Goal: Information Seeking & Learning: Learn about a topic

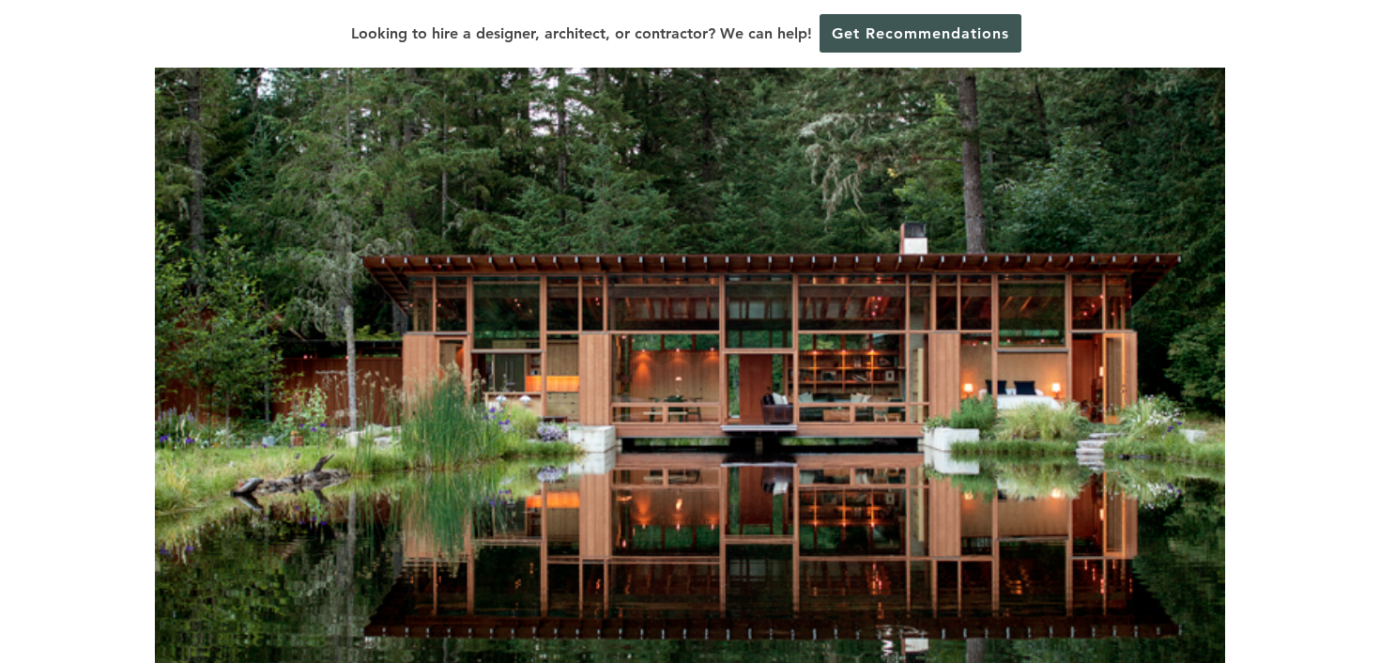
scroll to position [251, 0]
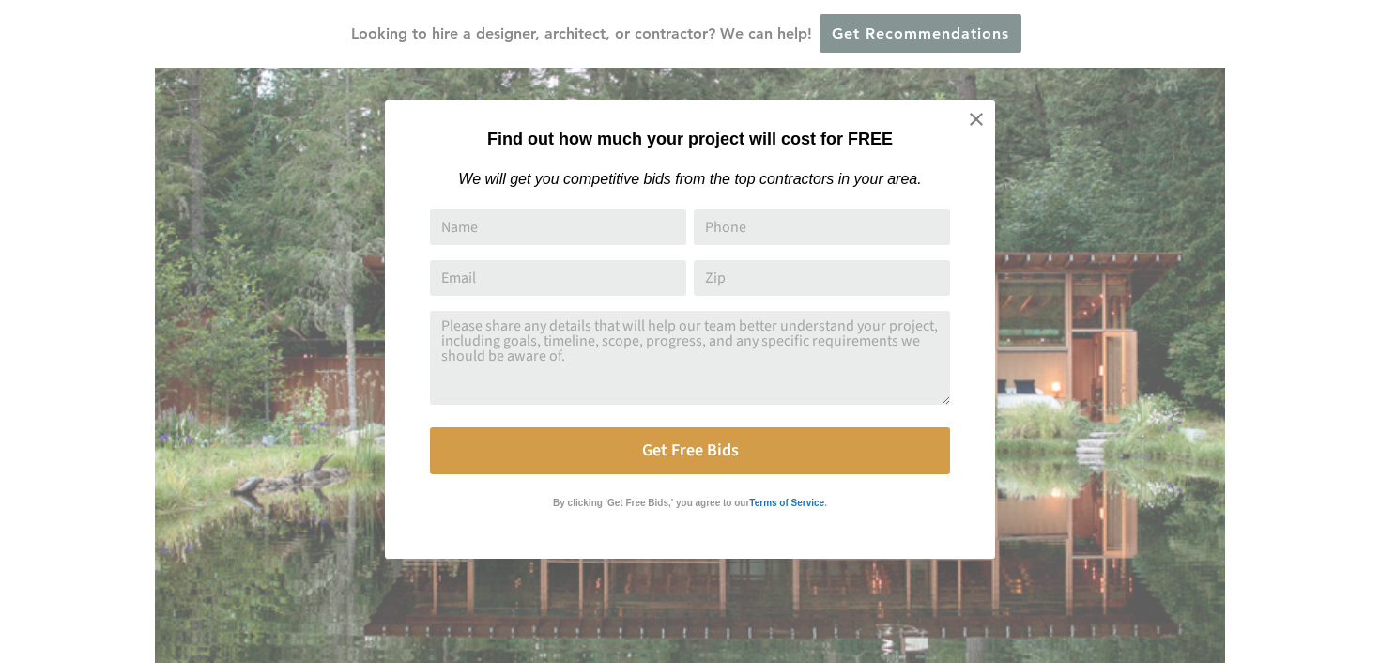
click at [500, 142] on strong "Find out how much your project will cost for FREE" at bounding box center [689, 139] width 405 height 19
click at [977, 117] on icon at bounding box center [976, 119] width 13 height 13
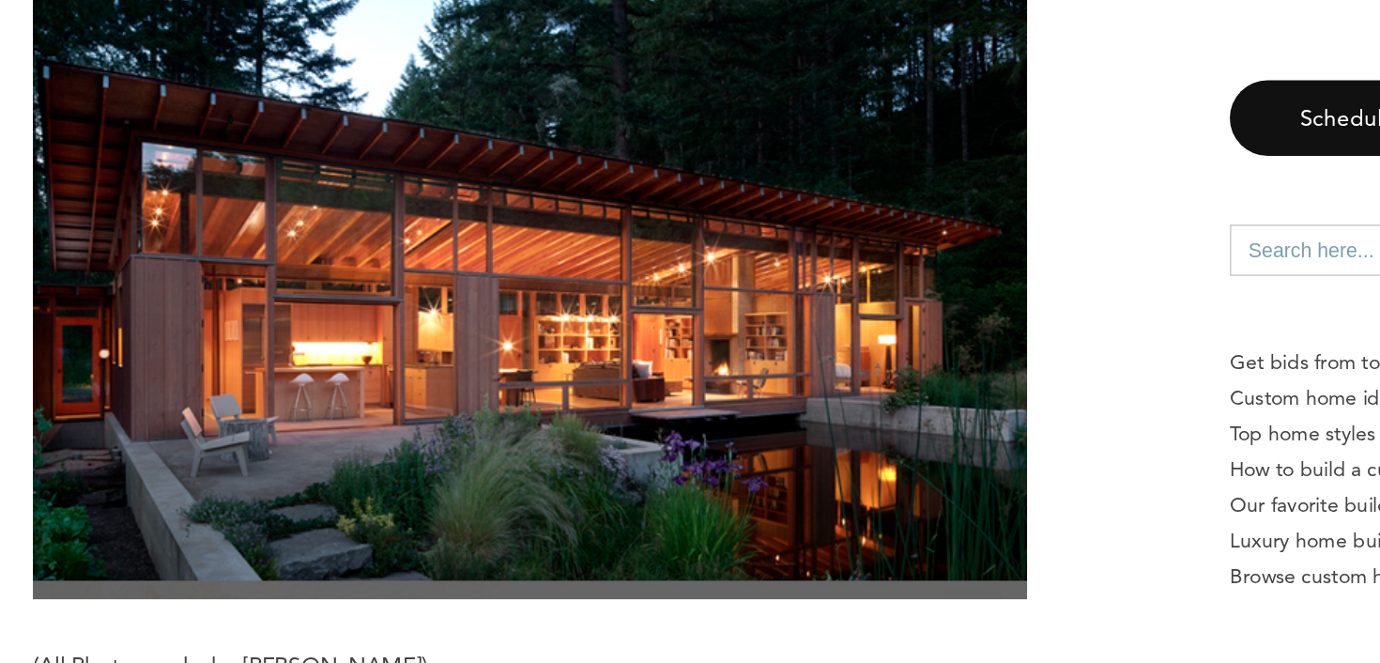
scroll to position [5158, 0]
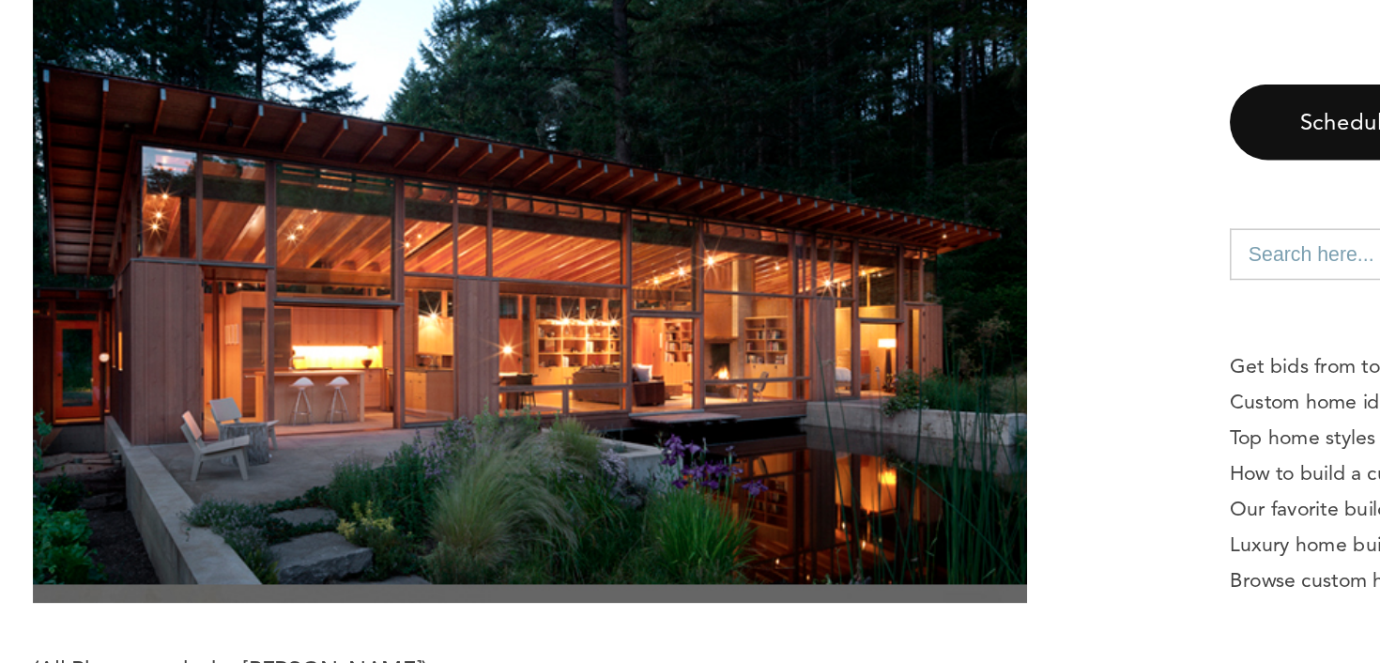
click at [872, 538] on p at bounding box center [529, 417] width 749 height 422
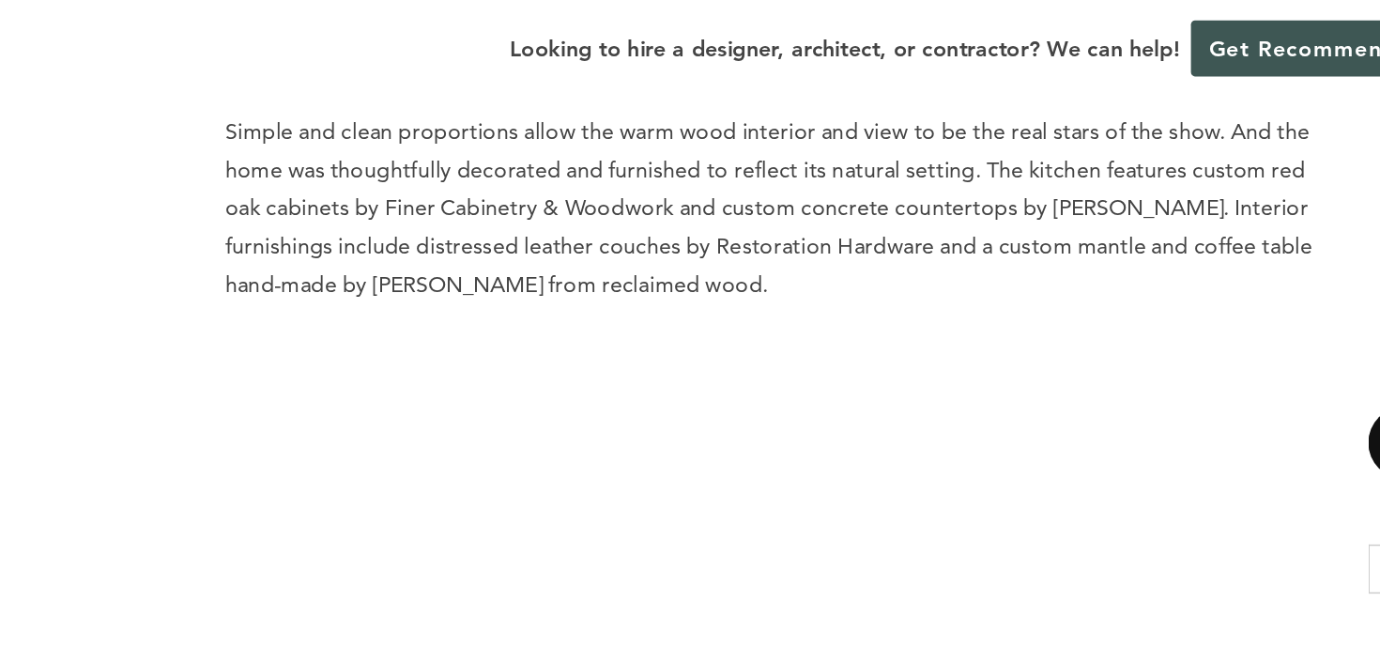
scroll to position [4392, 0]
